Goal: Check status: Check status

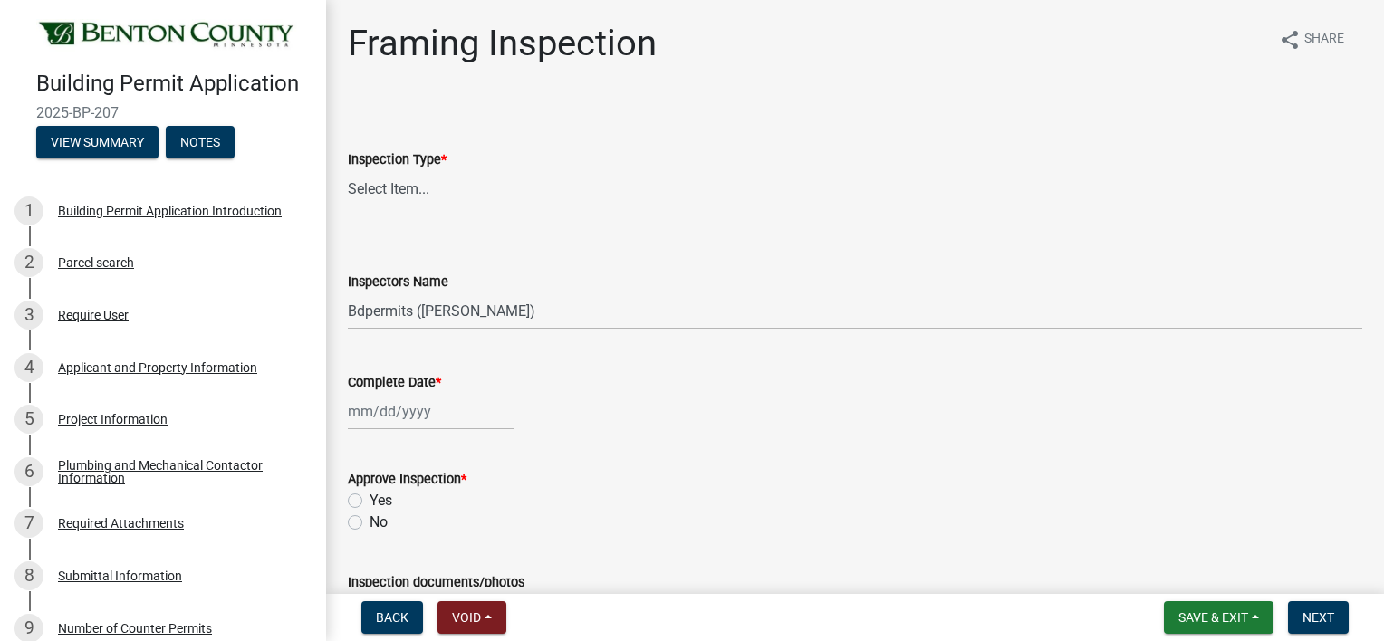
select select "17bfa135-5610-45df-8ce7-87530b7d86d4"
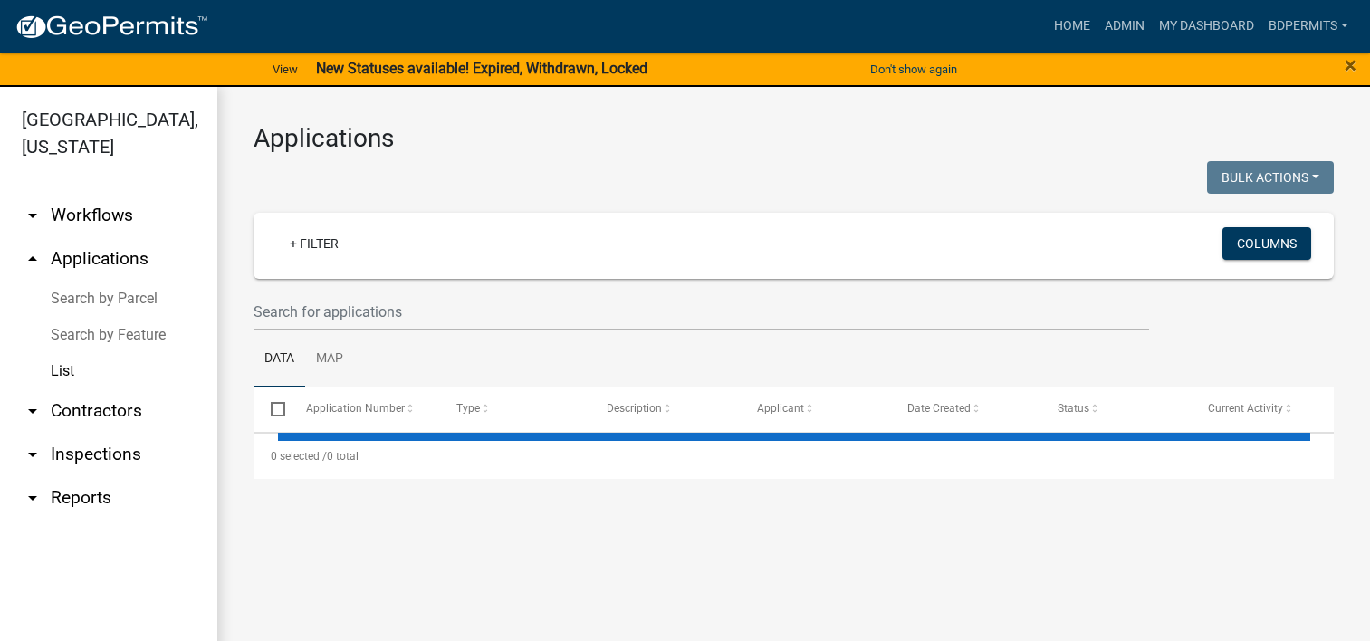
select select "3: 100"
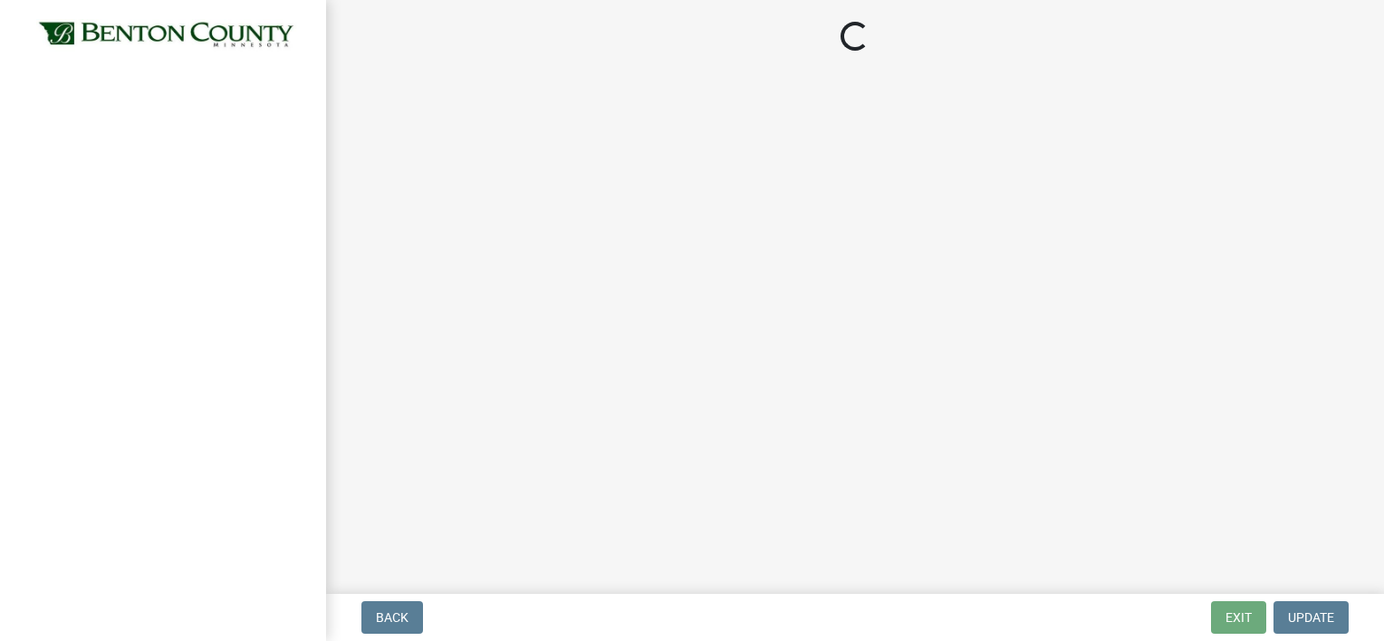
select select "17bfa135-5610-45df-8ce7-87530b7d86d4"
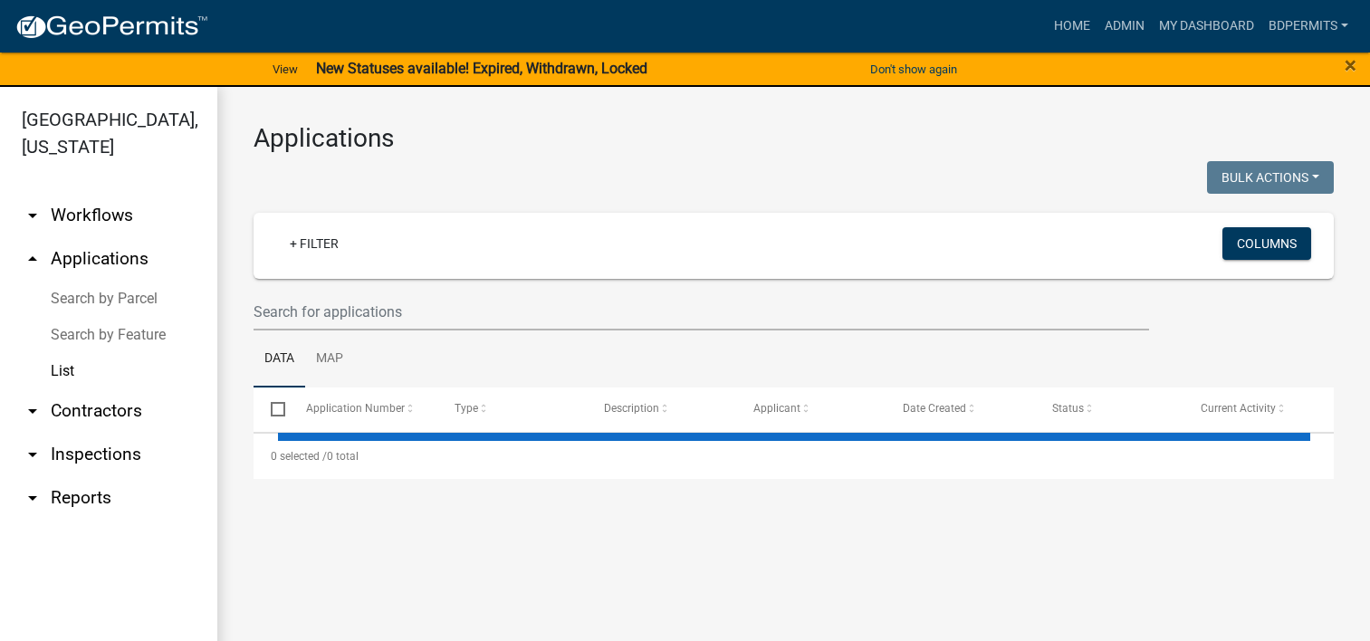
select select "3: 100"
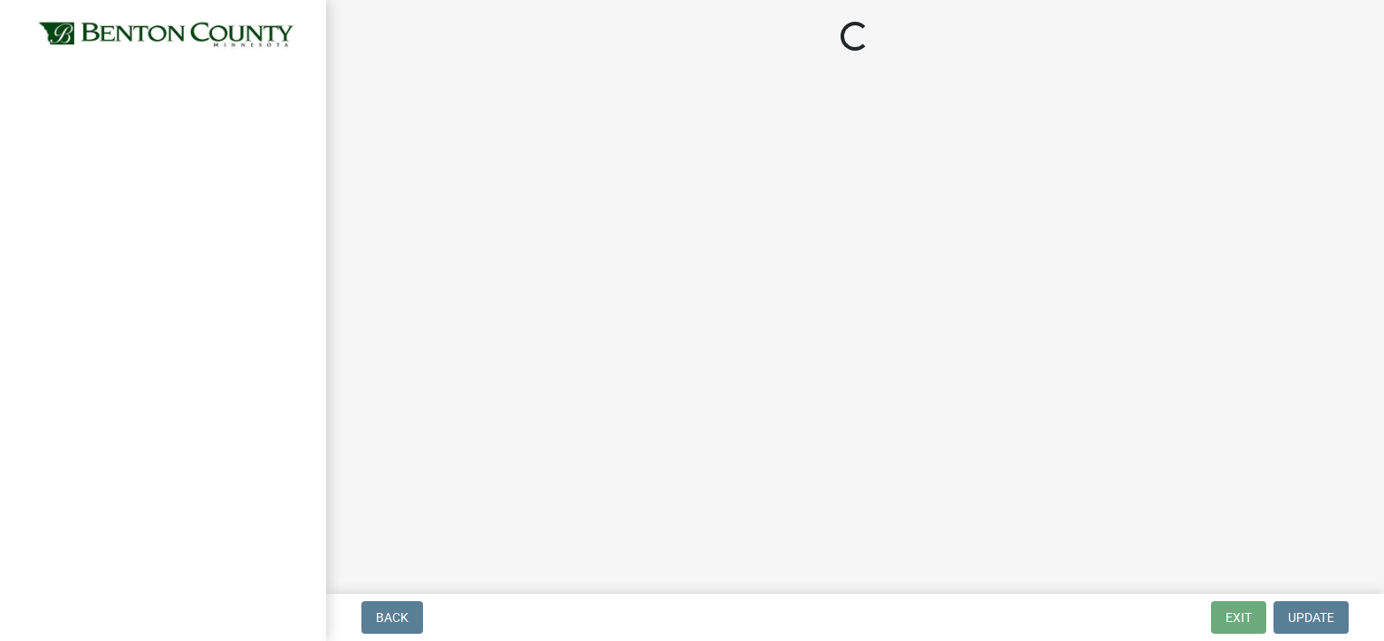
select select "17bfa135-5610-45df-8ce7-87530b7d86d4"
